Goal: Transaction & Acquisition: Purchase product/service

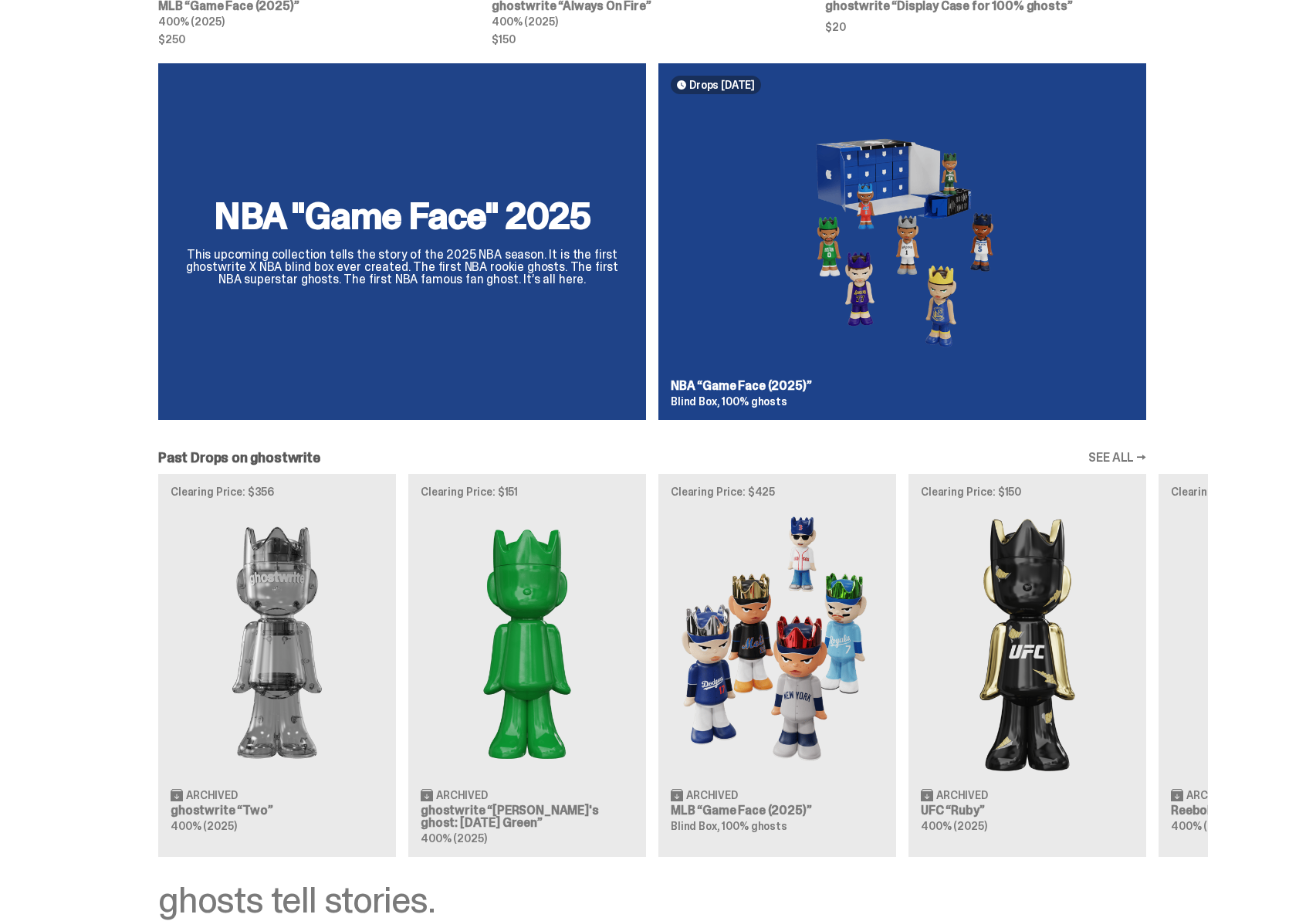
scroll to position [997, 0]
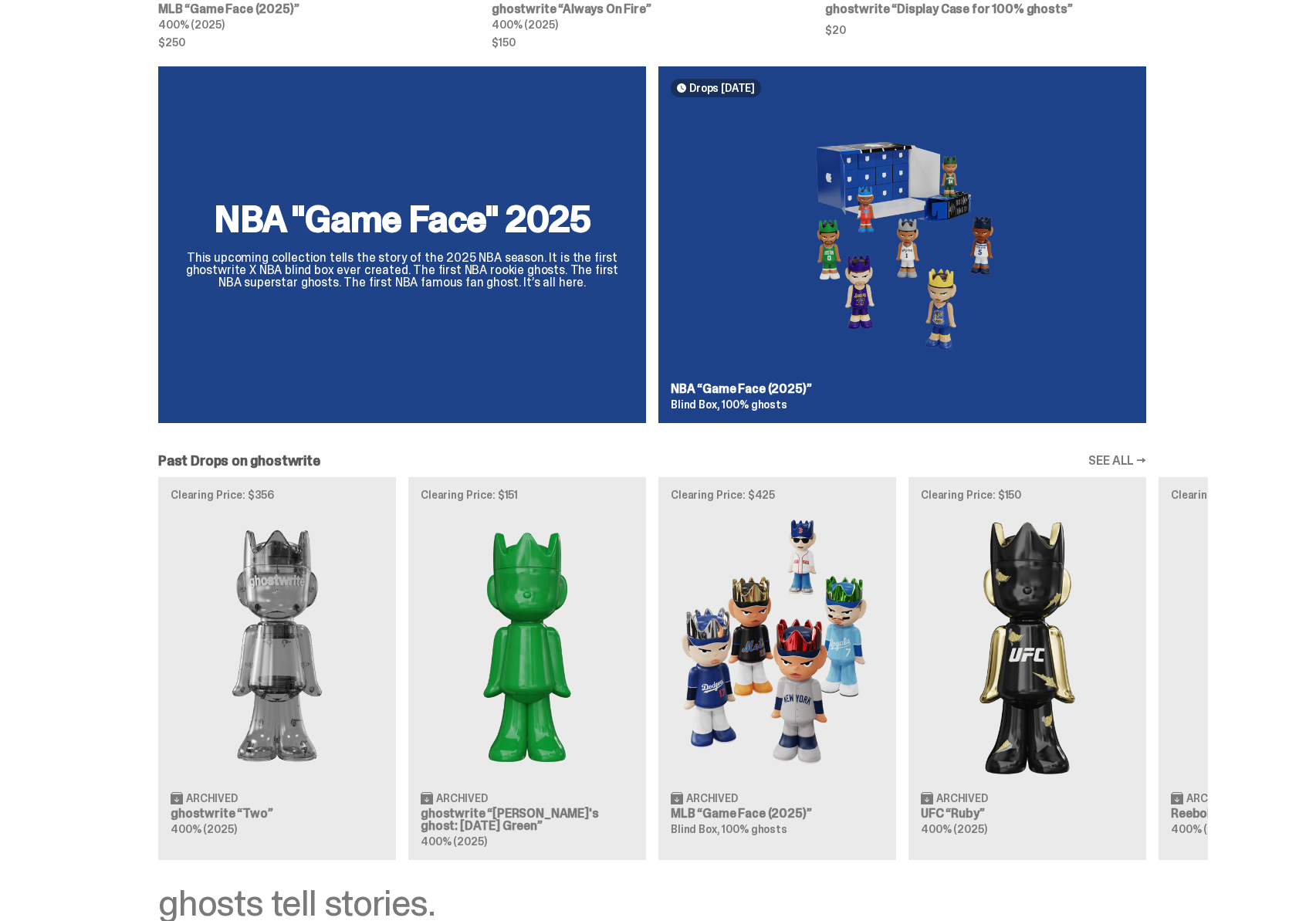
click at [791, 317] on div "NBA "Game Face" 2025 This upcoming collection tells the story of the 2025 NBA s…" at bounding box center [652, 250] width 1112 height 369
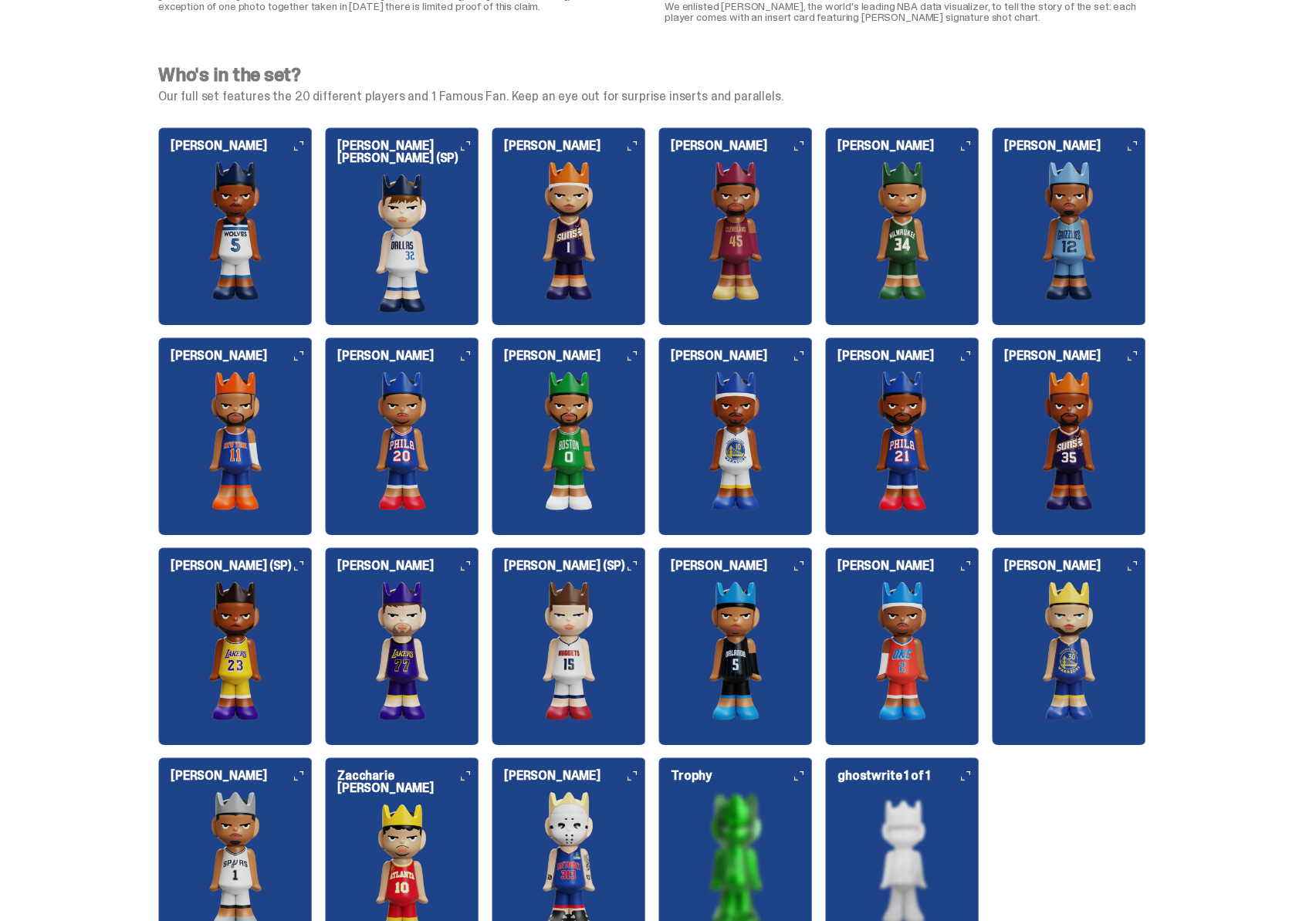
scroll to position [1620, 0]
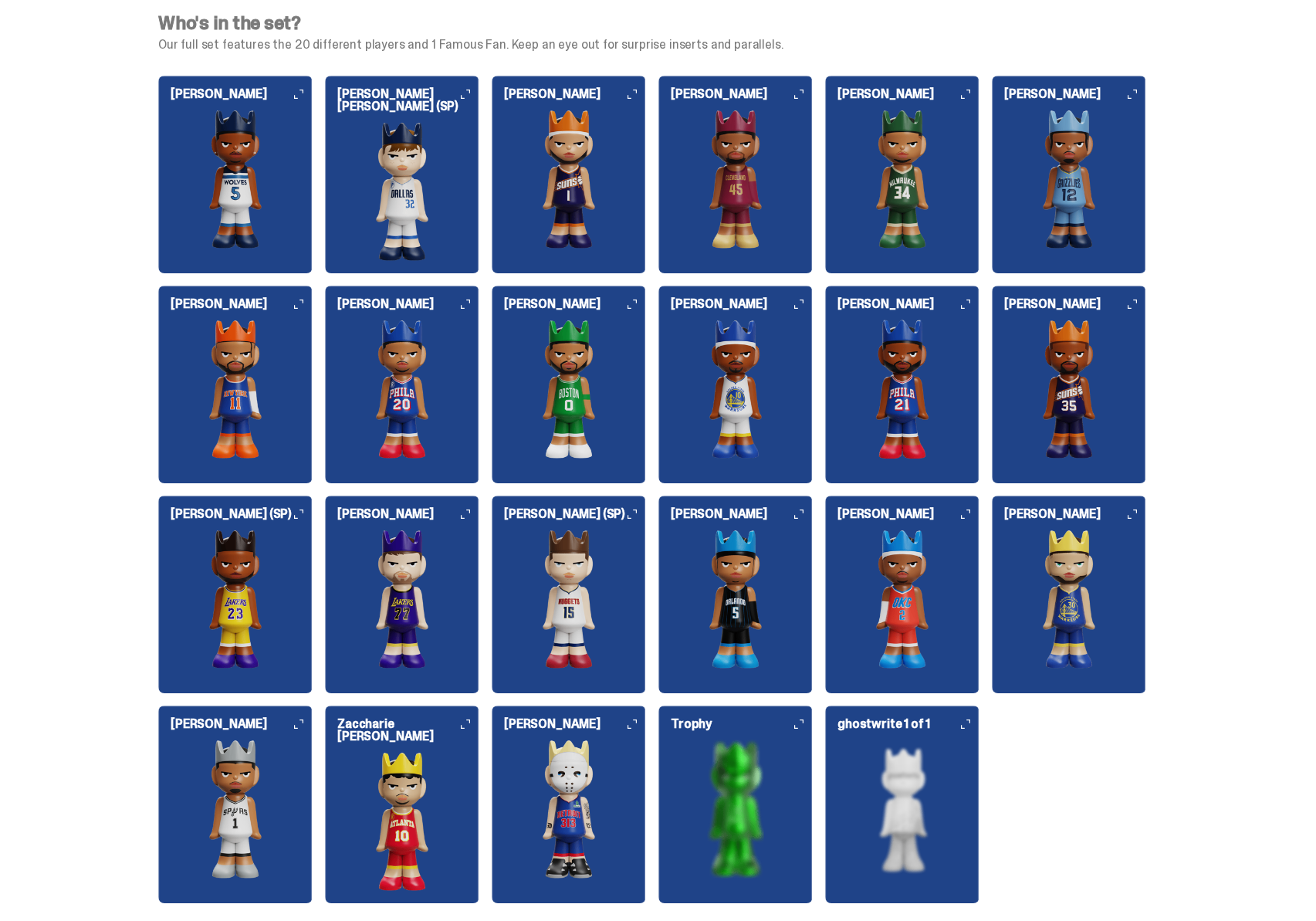
click at [866, 768] on img at bounding box center [903, 809] width 154 height 139
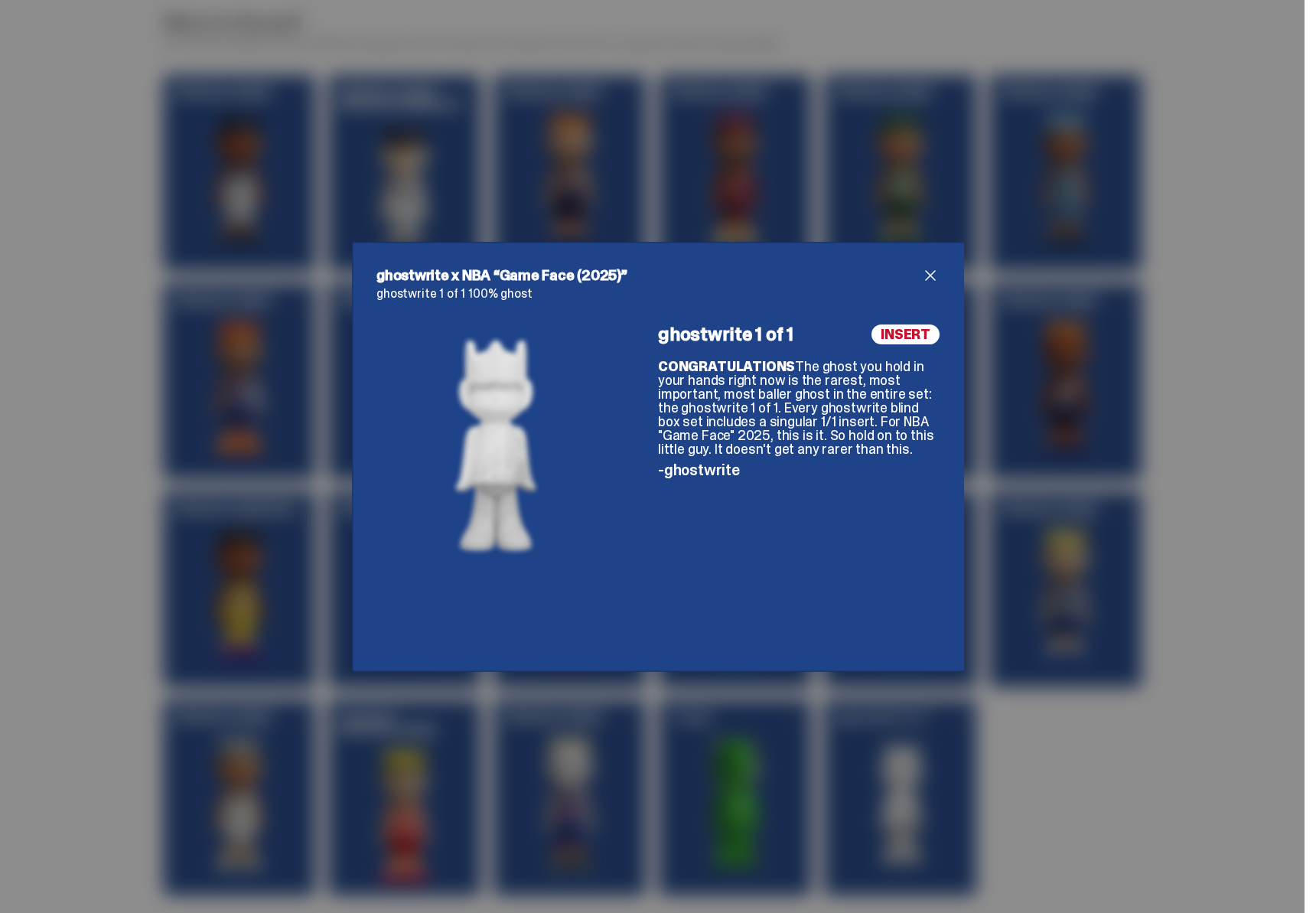
click at [1083, 440] on div "ghostwrite x NBA “Game Face (2025)” ghostwrite 1 of 1 100% ghost ghostwrite 1 o…" at bounding box center [658, 456] width 1316 height 913
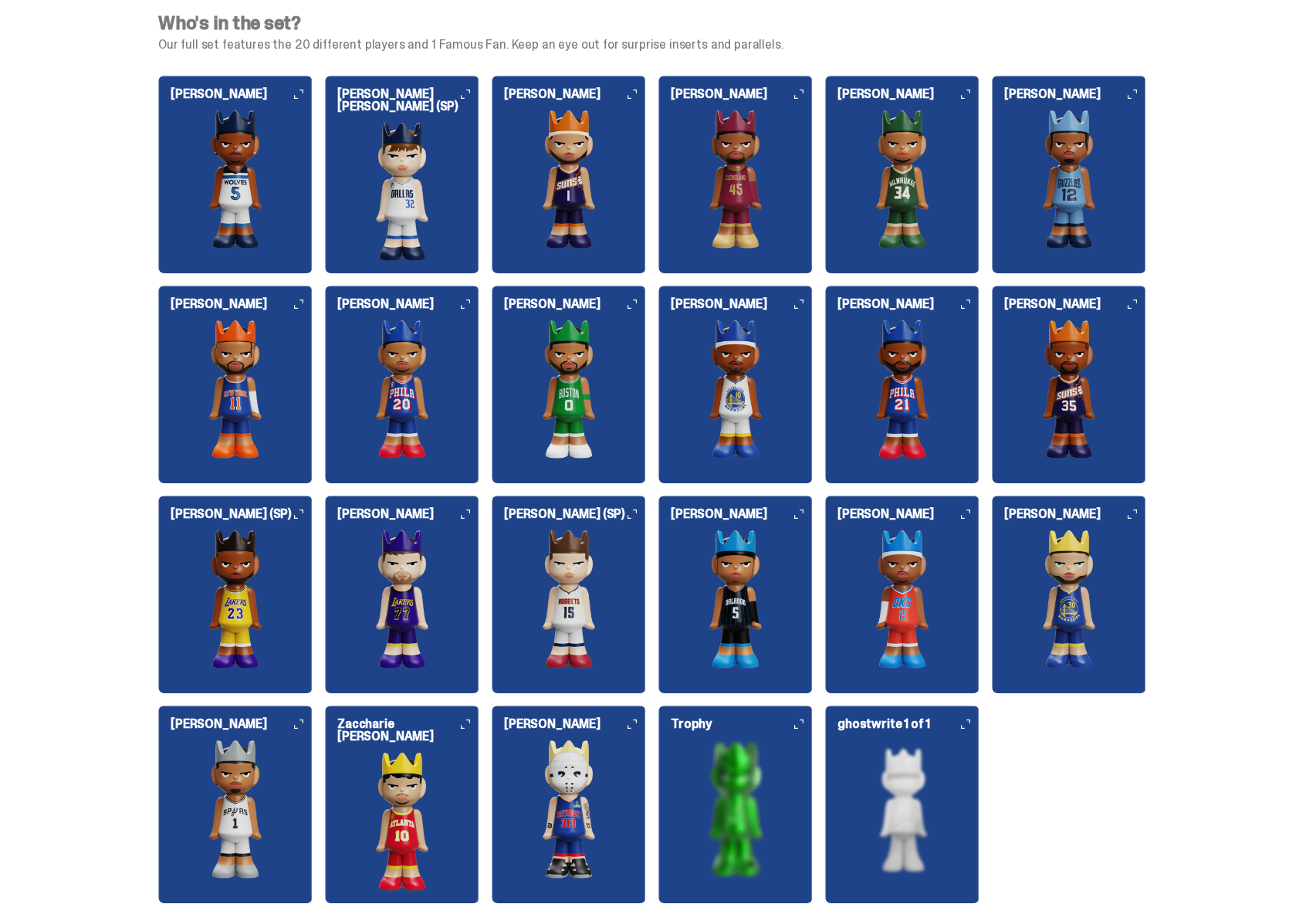
click at [738, 781] on img at bounding box center [736, 809] width 154 height 139
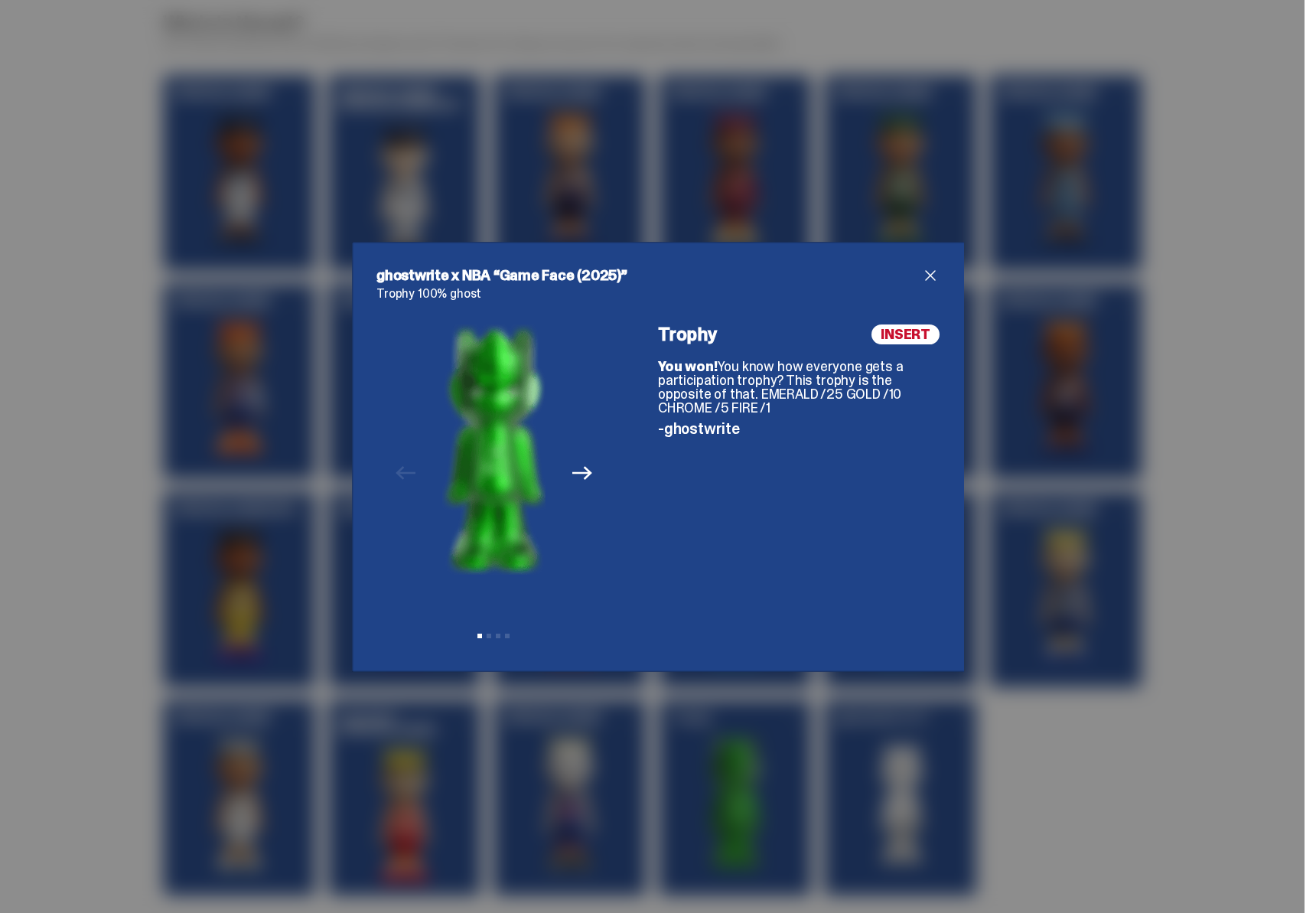
click at [1091, 524] on div "ghostwrite x NBA “Game Face (2025)” Trophy 100% ghost Previous Next View slide …" at bounding box center [658, 456] width 1316 height 913
